Goal: Task Accomplishment & Management: Manage account settings

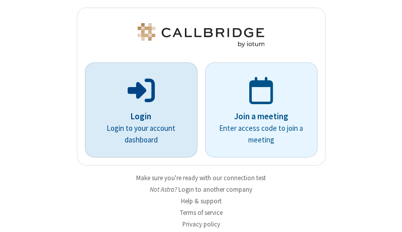
click at [137, 116] on p "Login" at bounding box center [141, 116] width 84 height 13
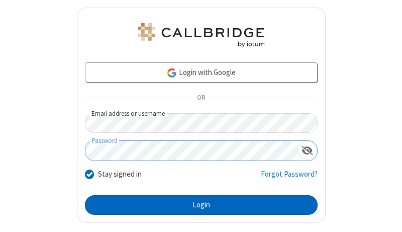
click at [197, 205] on button "Login" at bounding box center [201, 205] width 233 height 20
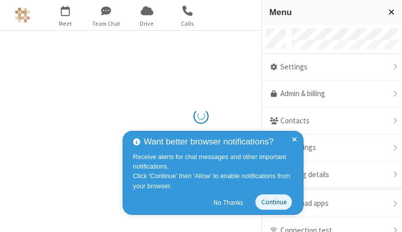
click at [328, 94] on link "Admin & billing" at bounding box center [332, 93] width 140 height 27
